Goal: Task Accomplishment & Management: Use online tool/utility

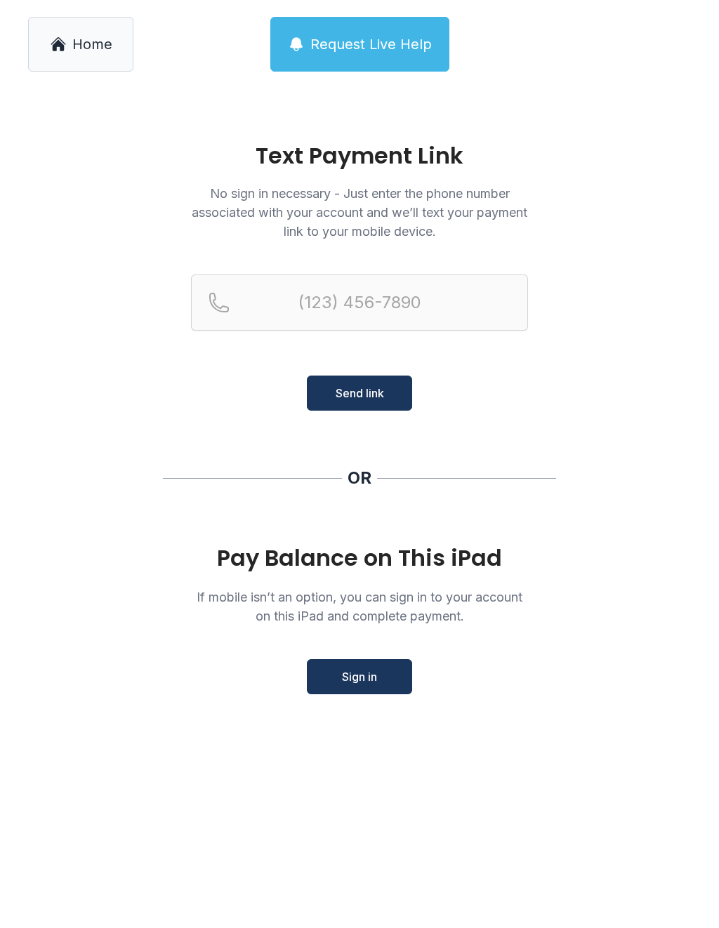
click at [74, 62] on link "Home" at bounding box center [80, 44] width 105 height 55
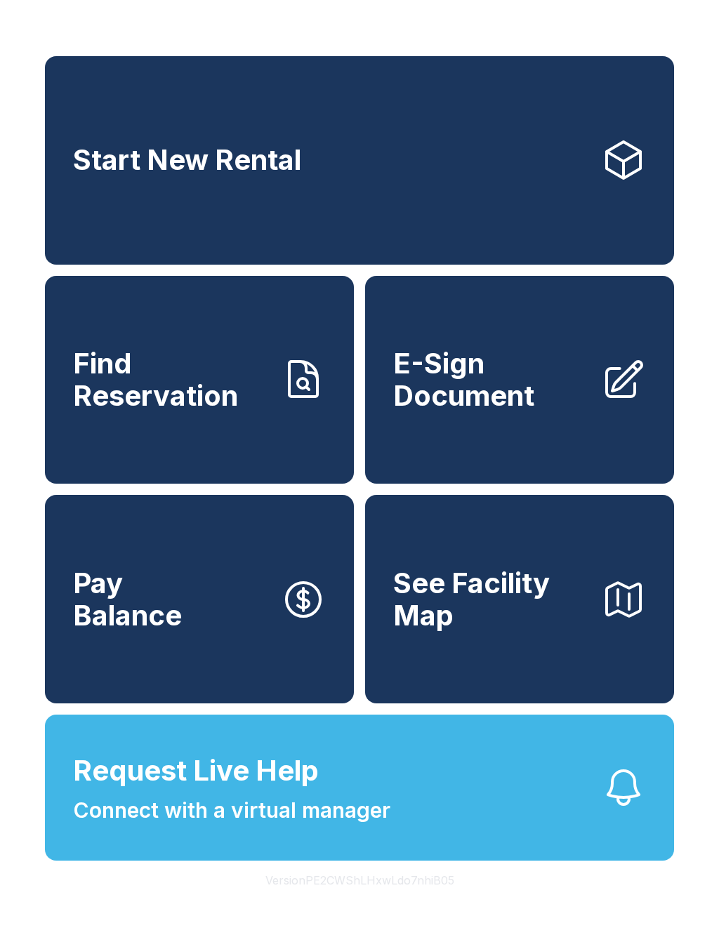
click at [303, 900] on button "Version PE2CWShLHxwLdo7nhiB05" at bounding box center [359, 880] width 211 height 39
click at [114, 366] on span "Find Reservation" at bounding box center [171, 379] width 197 height 64
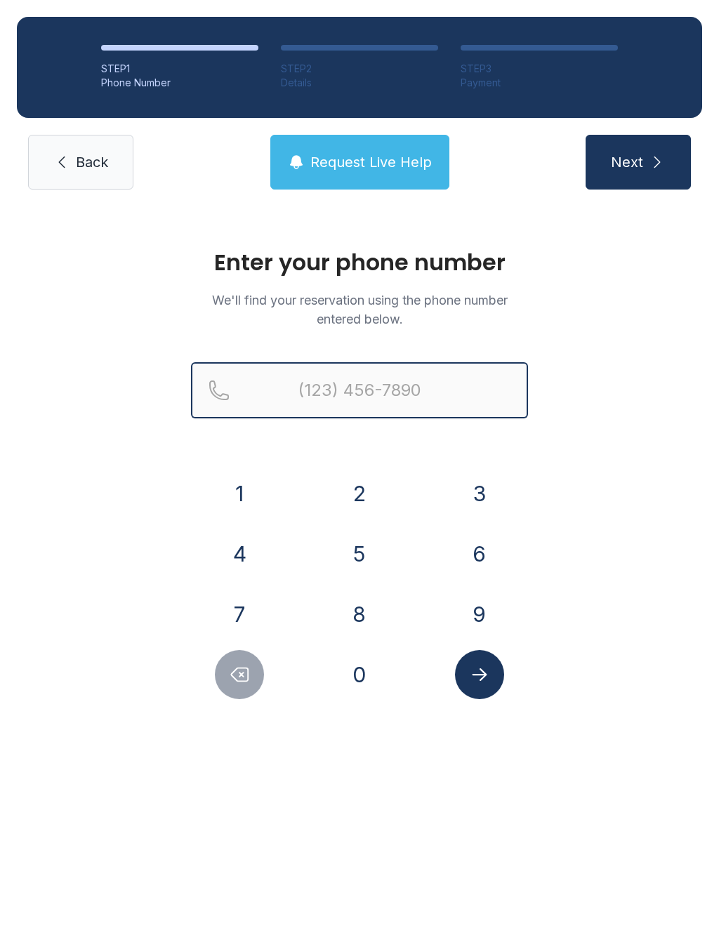
click at [335, 413] on input "Reservation phone number" at bounding box center [359, 390] width 337 height 56
click at [216, 604] on button "7" at bounding box center [239, 614] width 49 height 49
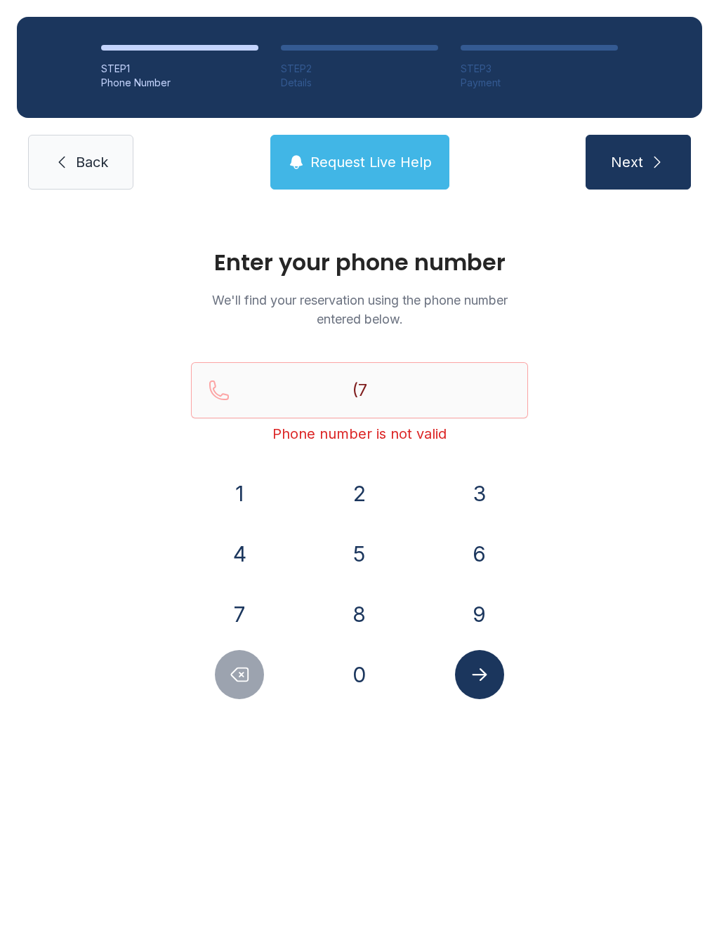
click at [363, 483] on button "2" at bounding box center [359, 493] width 49 height 49
click at [368, 665] on button "0" at bounding box center [359, 674] width 49 height 49
click at [362, 570] on button "5" at bounding box center [359, 553] width 49 height 49
click at [239, 484] on button "1" at bounding box center [239, 493] width 49 height 49
click at [229, 560] on button "4" at bounding box center [239, 553] width 49 height 49
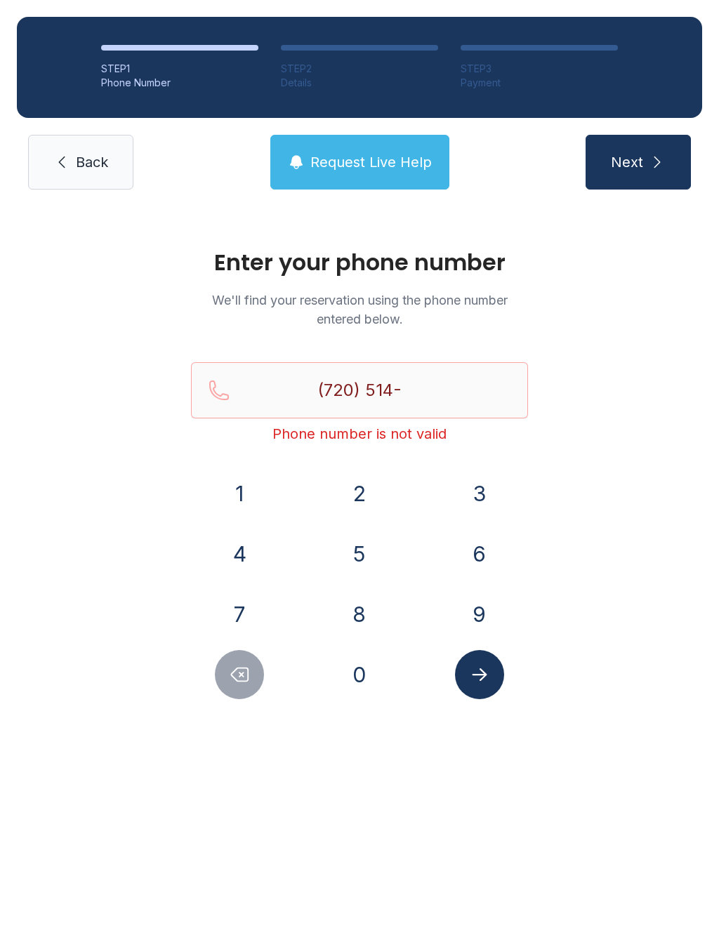
click at [360, 497] on button "2" at bounding box center [359, 493] width 49 height 49
click at [222, 599] on button "7" at bounding box center [239, 614] width 49 height 49
click at [366, 662] on button "0" at bounding box center [359, 674] width 49 height 49
click at [366, 661] on button "0" at bounding box center [359, 674] width 49 height 49
type input "[PHONE_NUMBER]"
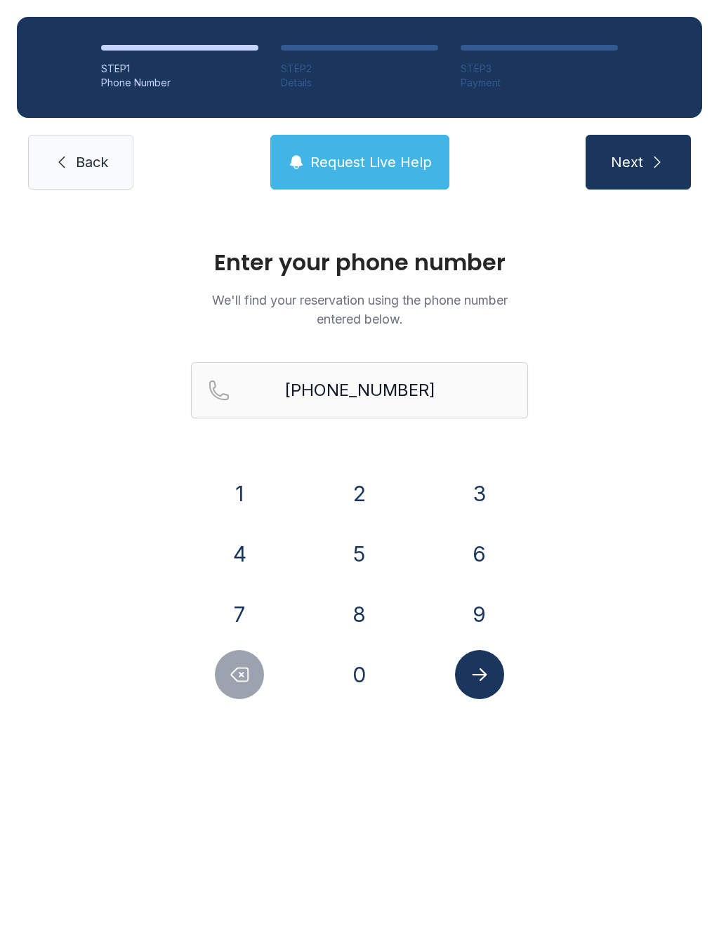
click at [491, 689] on button "Submit lookup form" at bounding box center [479, 674] width 49 height 49
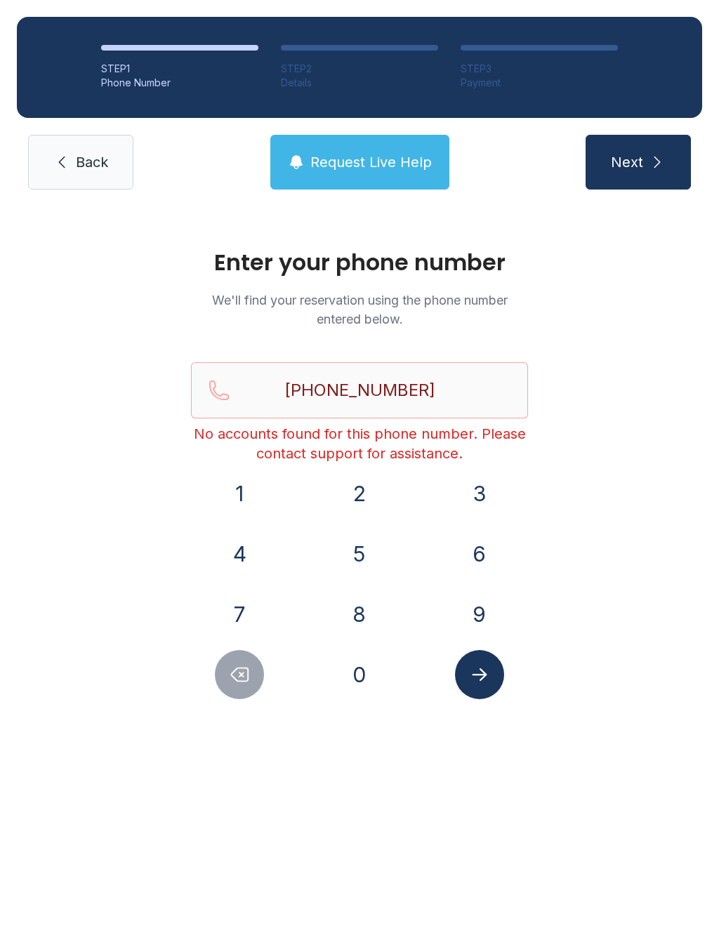
click at [494, 672] on button "Submit lookup form" at bounding box center [479, 674] width 49 height 49
